Goal: Information Seeking & Learning: Learn about a topic

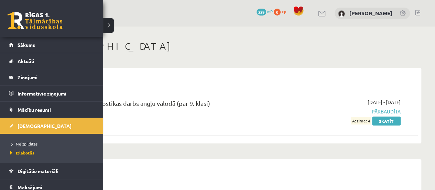
click at [30, 141] on span "Neizpildītās" at bounding box center [23, 144] width 29 height 6
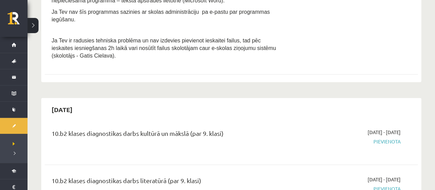
scroll to position [275, 0]
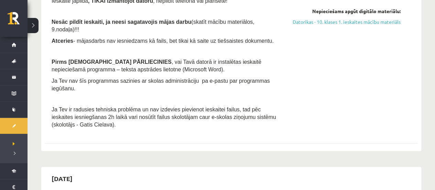
click at [111, 90] on div "Datorika 1. ieskaite 10.b2 klase Ieskaite jāpilda , TIKAI izmantojot datoru , n…" at bounding box center [166, 58] width 240 height 148
click at [118, 105] on p "Ja Tev ir radusies tehniska problēma un nav izdevies pievienot ieskaitei failus…" at bounding box center [167, 116] width 230 height 23
drag, startPoint x: 139, startPoint y: 108, endPoint x: 198, endPoint y: 122, distance: 60.1
click at [144, 109] on p "Ja Tev ir radusies tehniska problēma un nav izdevies pievienot ieskaitei failus…" at bounding box center [167, 116] width 230 height 23
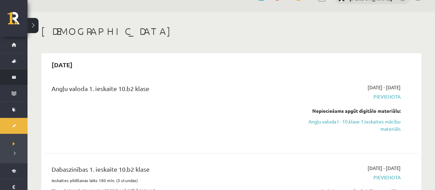
scroll to position [0, 0]
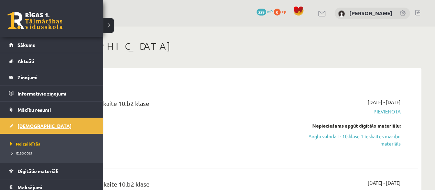
click at [37, 127] on span "[DEMOGRAPHIC_DATA]" at bounding box center [45, 126] width 54 height 6
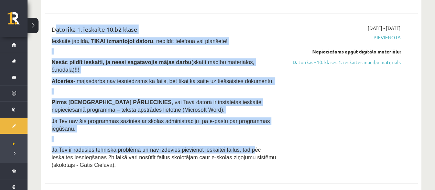
scroll to position [275, 0]
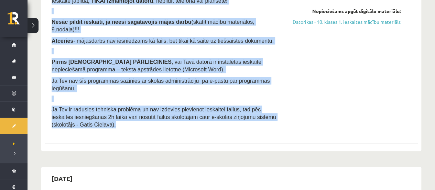
drag, startPoint x: 53, startPoint y: 57, endPoint x: 264, endPoint y: 108, distance: 217.1
click at [264, 108] on div "Datorika 1. ieskaite 10.b2 klase Ieskaite jāpilda , TIKAI izmantojot datoru , n…" at bounding box center [166, 58] width 240 height 148
copy div "Datorika 1. ieskaite 10.b2 klase Ieskaite jāpilda , TIKAI izmantojot datoru , n…"
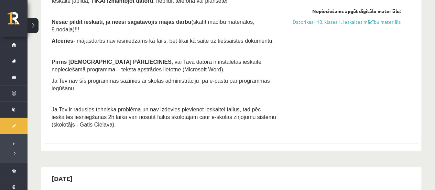
click at [359, 93] on div "2025-09-01 - 2025-09-15 Pievienota Nepieciešams apgūt digitālo materiālu: Dator…" at bounding box center [346, 58] width 120 height 148
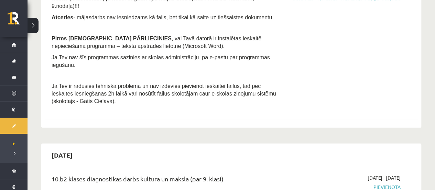
scroll to position [310, 0]
